Goal: Information Seeking & Learning: Find specific fact

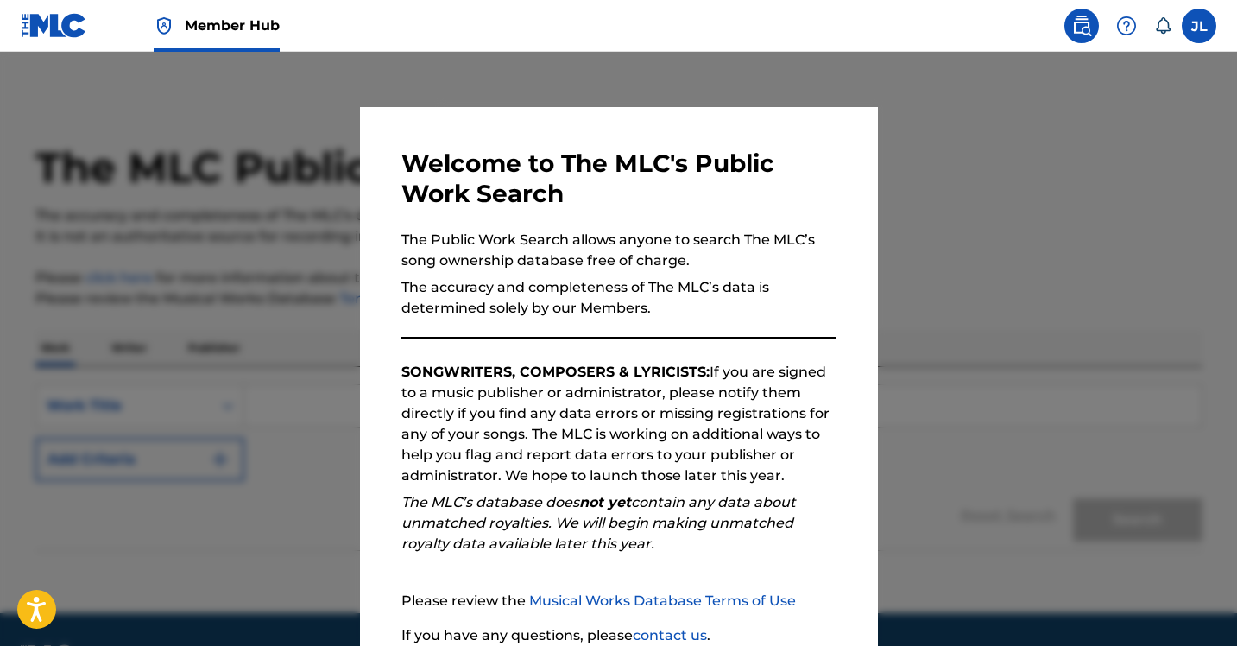
scroll to position [144, 0]
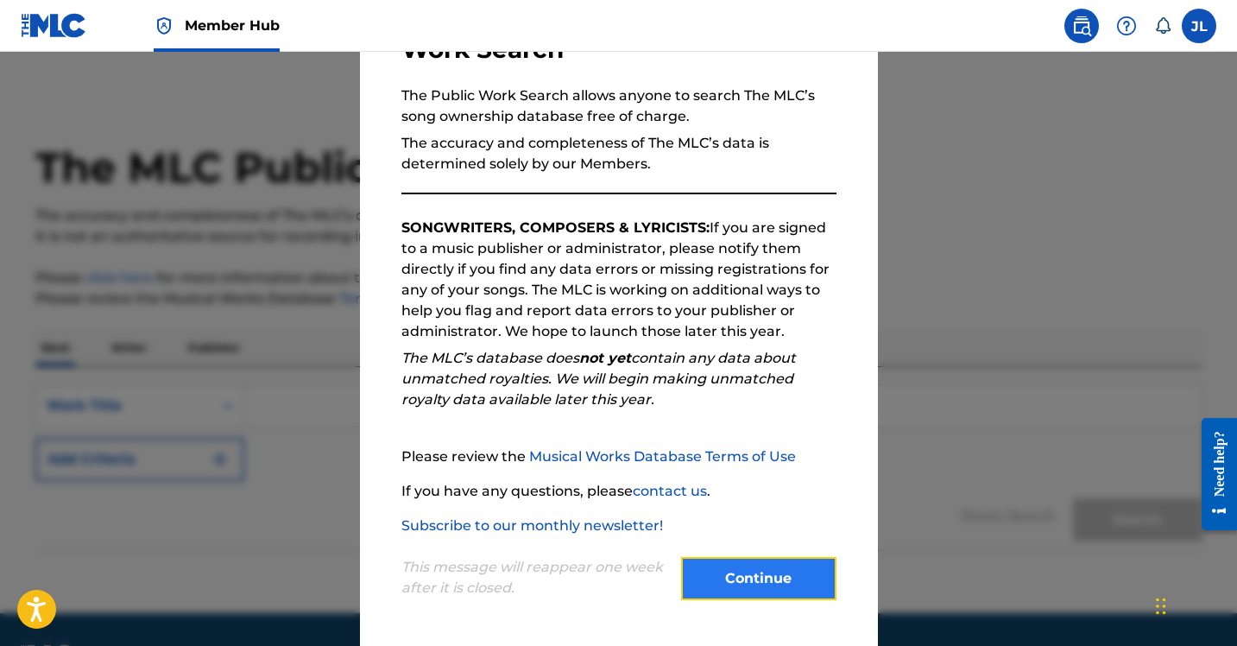
click at [736, 564] on button "Continue" at bounding box center [758, 578] width 155 height 43
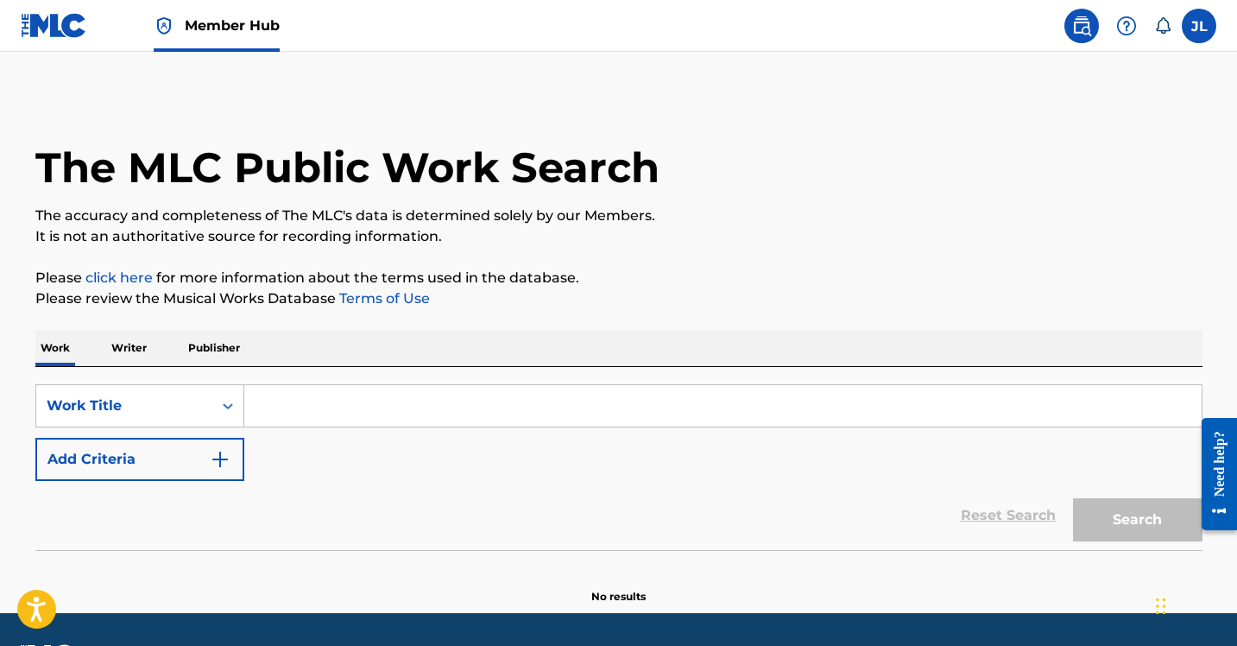
click at [313, 407] on input "Search Form" at bounding box center [722, 405] width 957 height 41
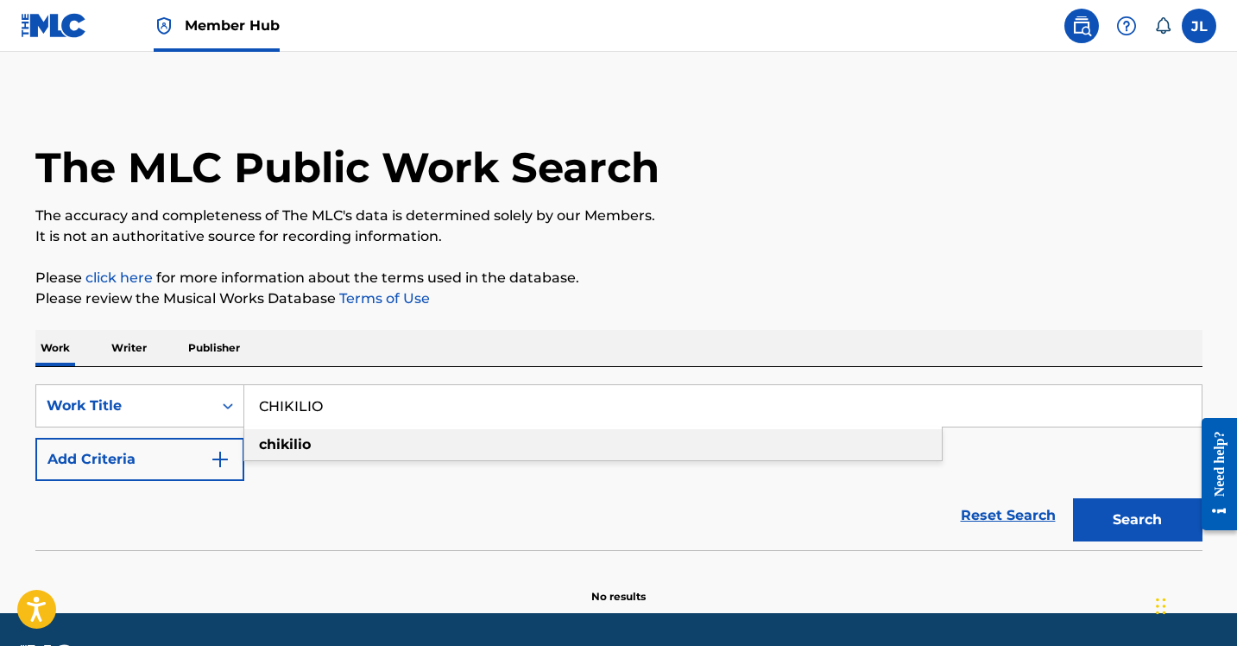
click at [311, 455] on div "chikilio" at bounding box center [592, 444] width 697 height 31
type input "chikilio"
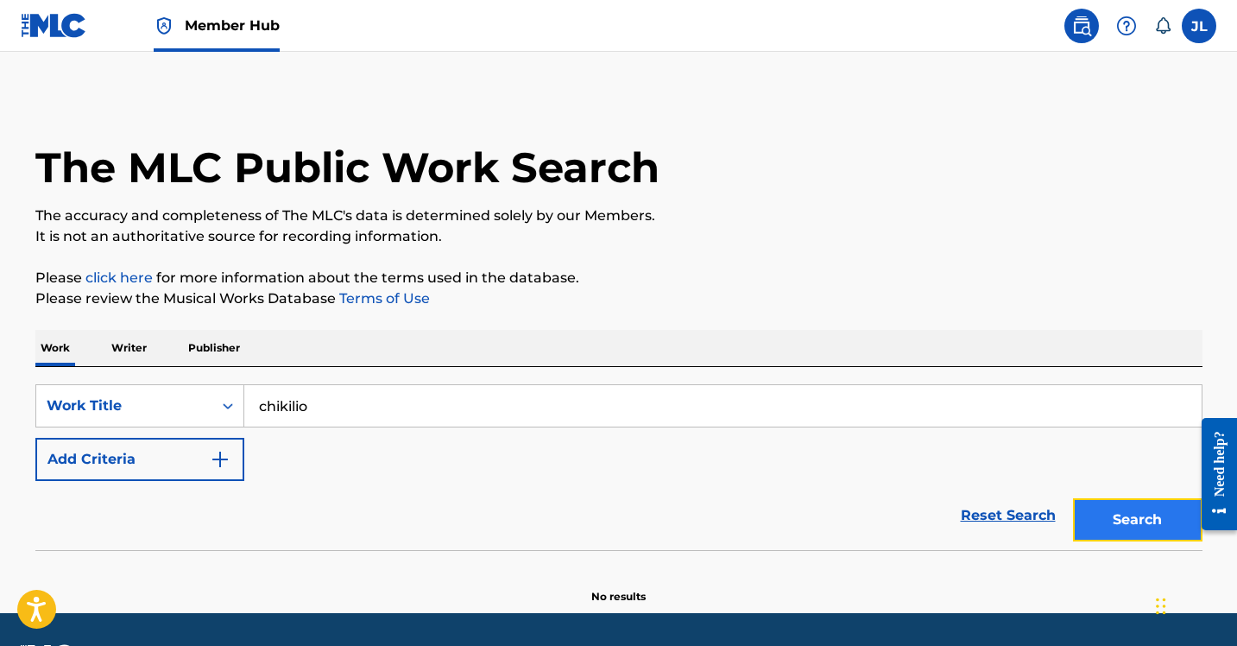
click at [1174, 524] on button "Search" at bounding box center [1137, 519] width 129 height 43
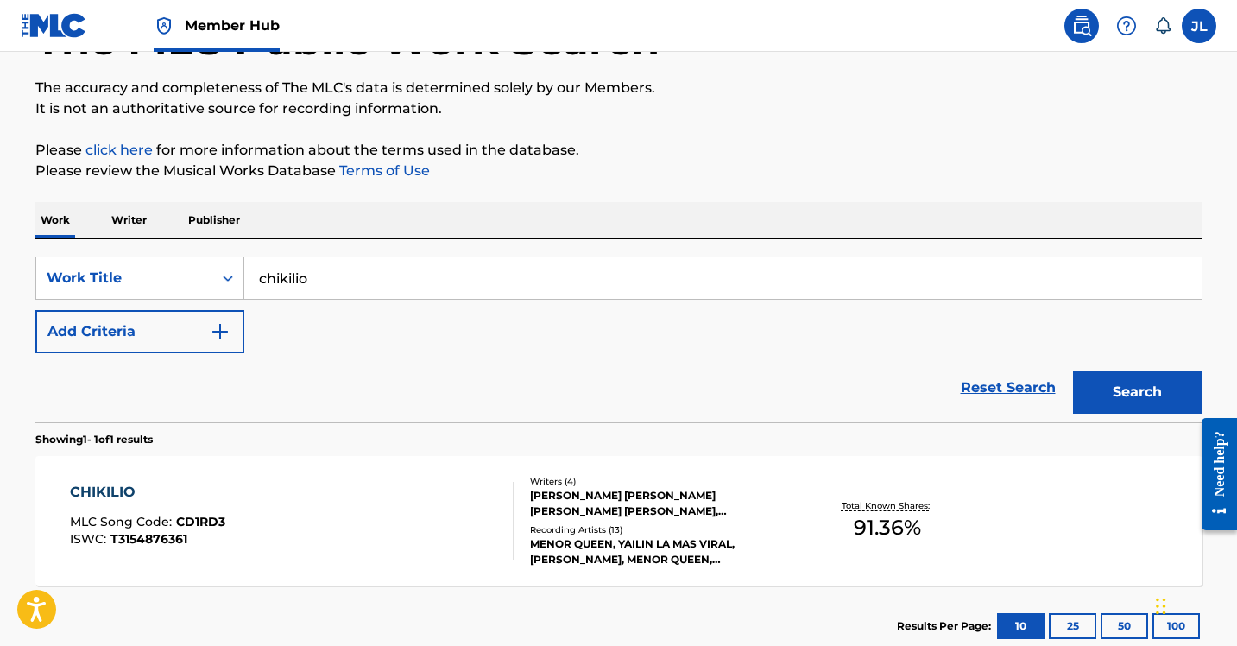
scroll to position [240, 0]
